Goal: Check status: Check status

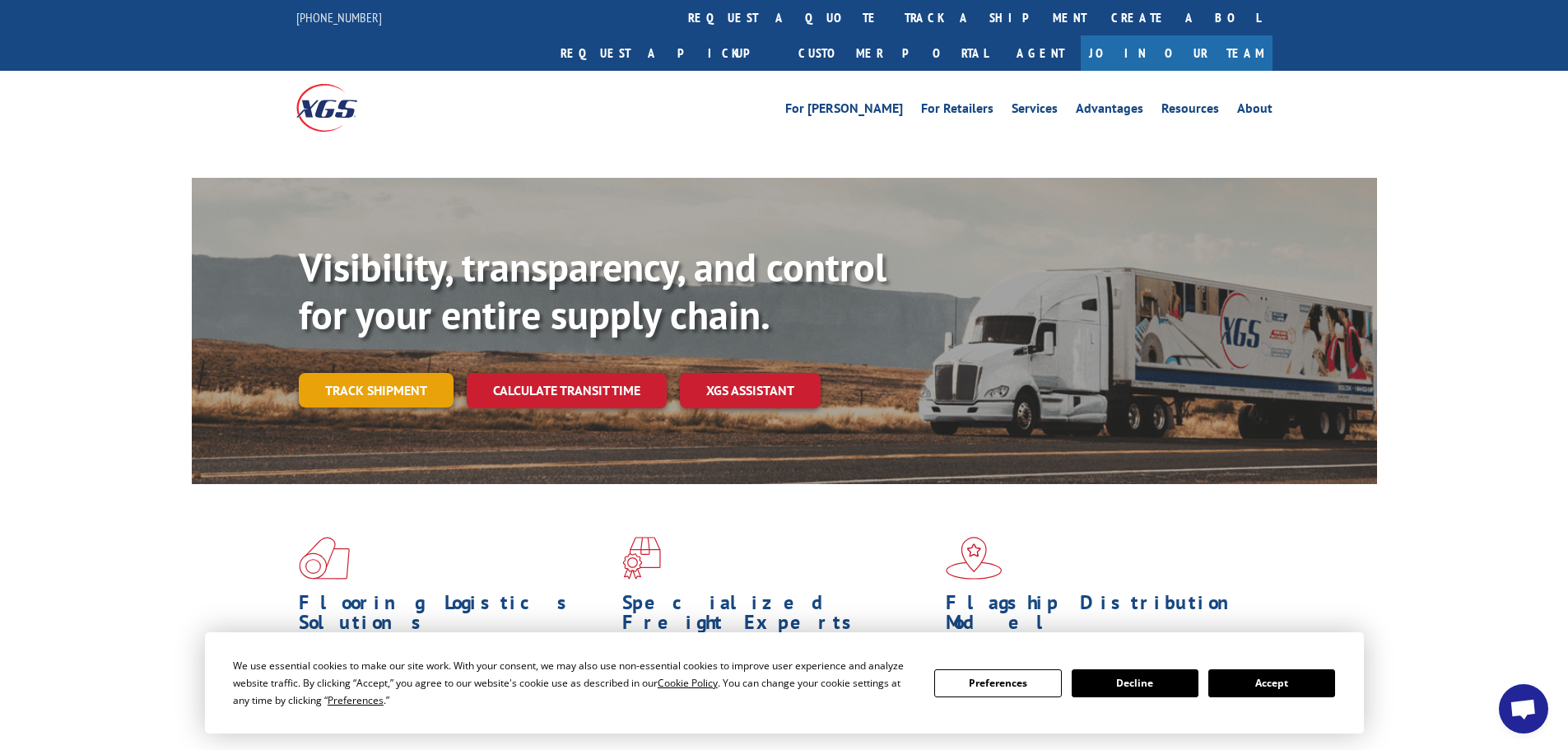
click at [365, 373] on link "Track shipment" at bounding box center [376, 390] width 155 height 35
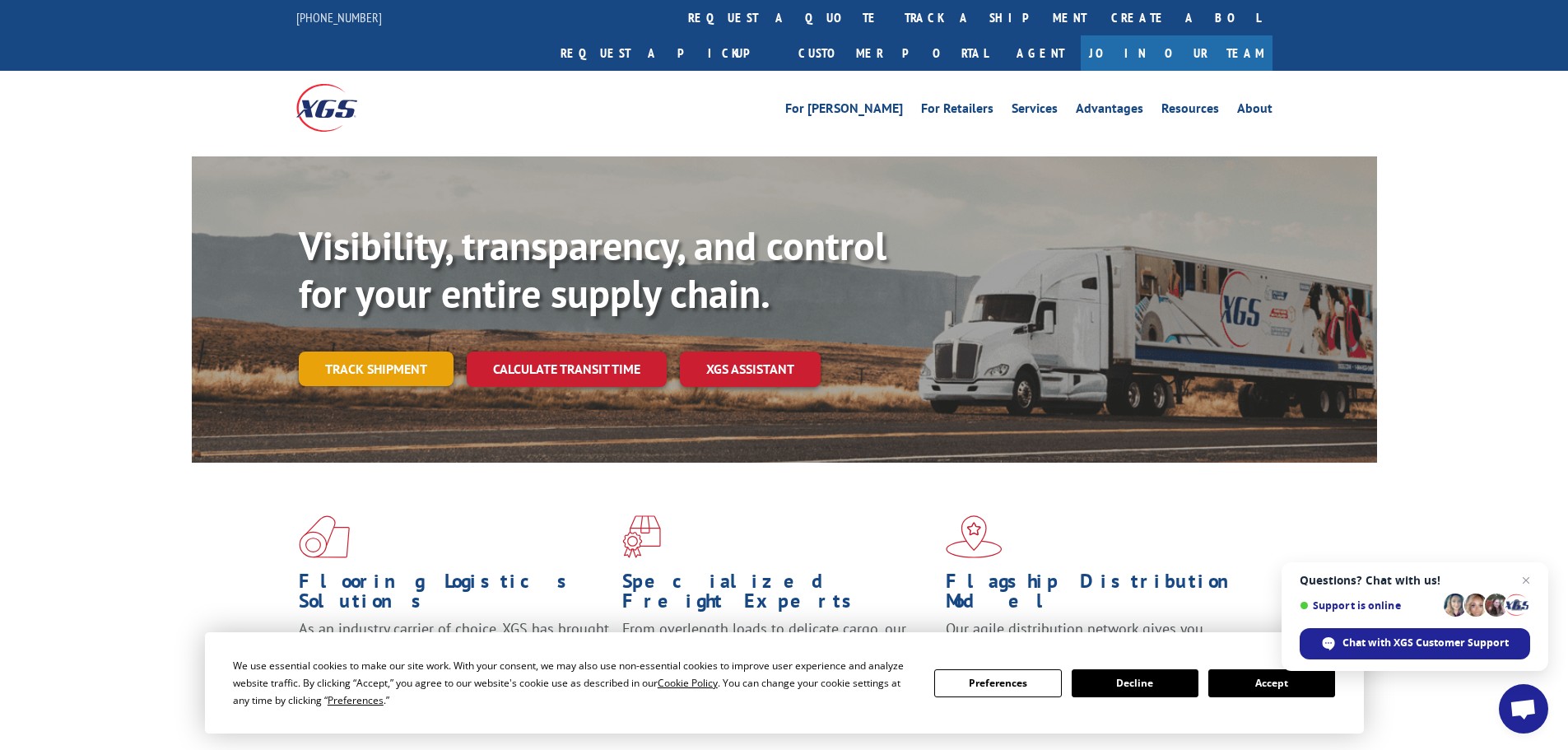
click at [383, 352] on link "Track shipment" at bounding box center [376, 369] width 155 height 35
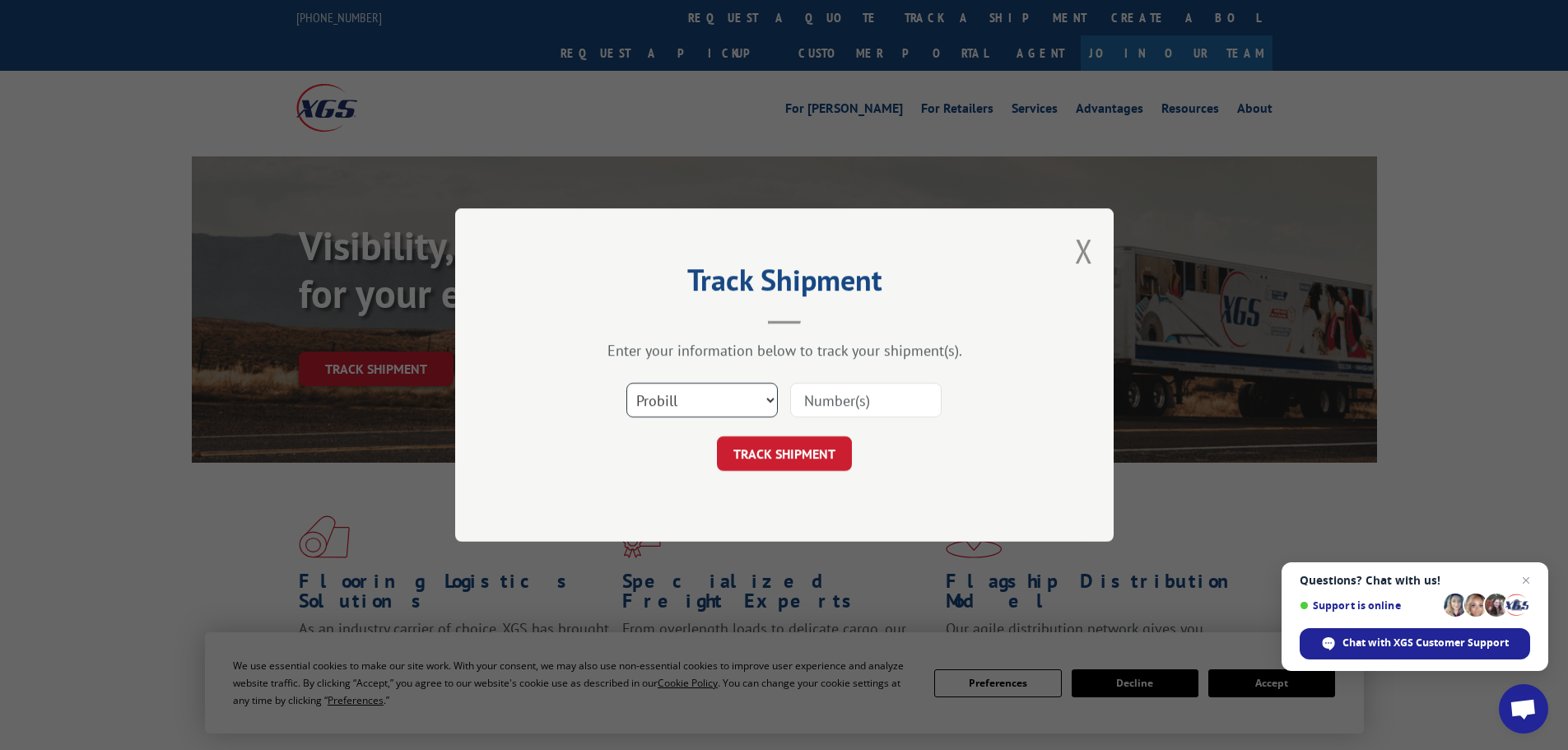
click at [725, 399] on select "Select category... Probill BOL PO" at bounding box center [702, 400] width 152 height 35
click at [726, 415] on select "Select category... Probill BOL PO" at bounding box center [702, 400] width 152 height 35
click at [726, 401] on select "Select category... Probill BOL PO" at bounding box center [702, 400] width 152 height 35
click at [725, 391] on select "Select category... Probill BOL PO" at bounding box center [702, 400] width 152 height 35
click at [831, 396] on input at bounding box center [866, 400] width 152 height 35
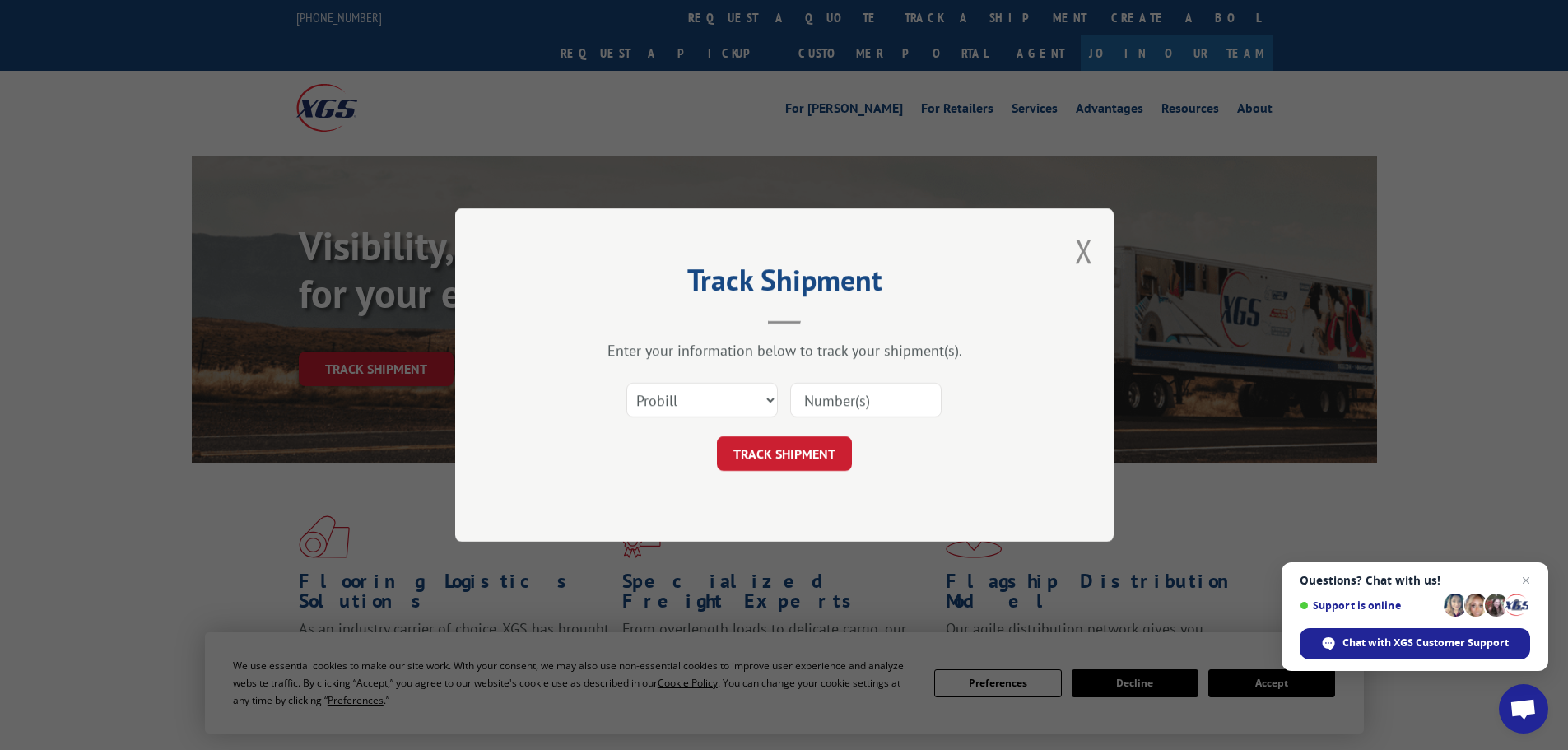
paste input "800992194"
type input "800992194"
click at [816, 450] on button "TRACK SHIPMENT" at bounding box center [784, 453] width 135 height 35
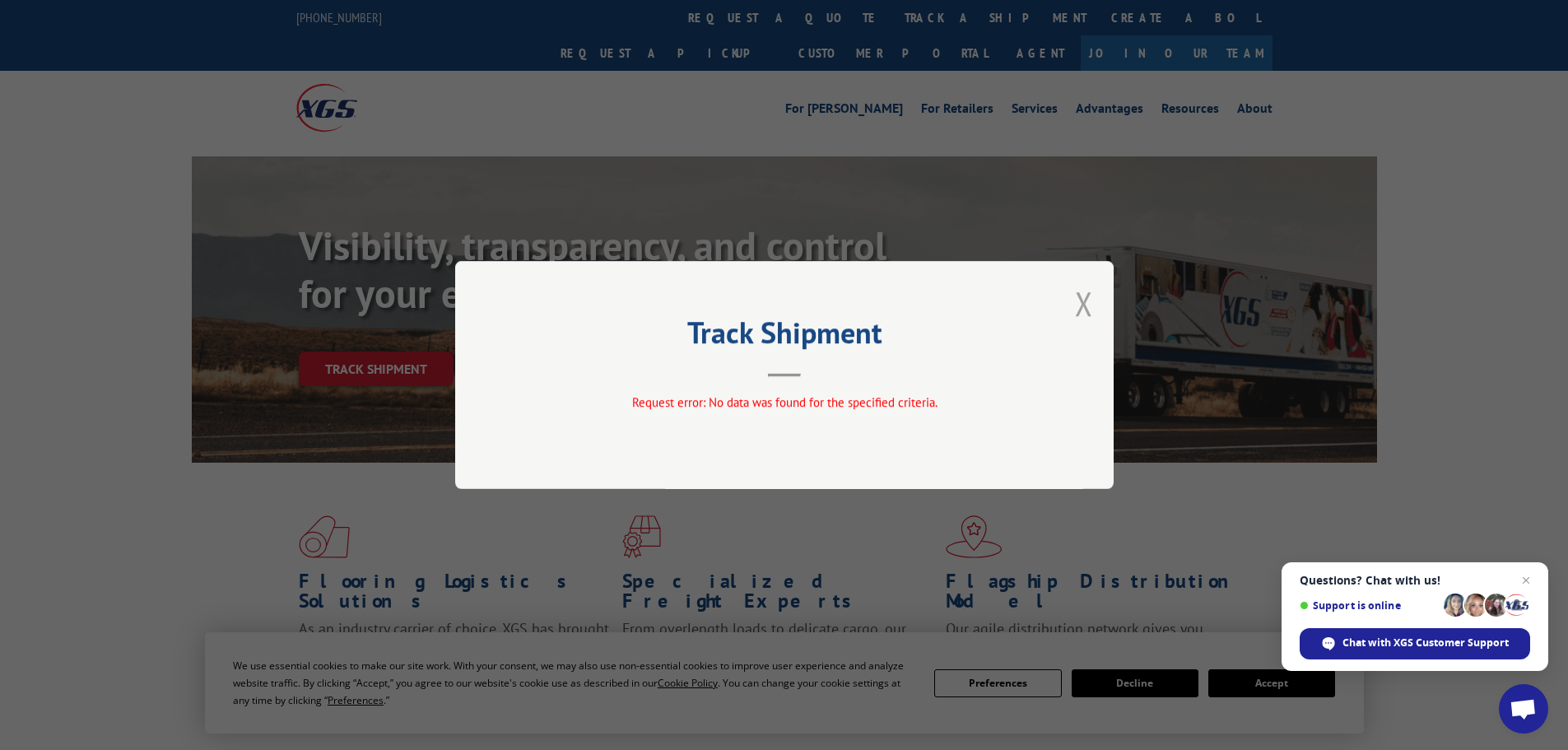
click at [1085, 301] on button "Close modal" at bounding box center [1084, 303] width 18 height 44
